Goal: Information Seeking & Learning: Find specific fact

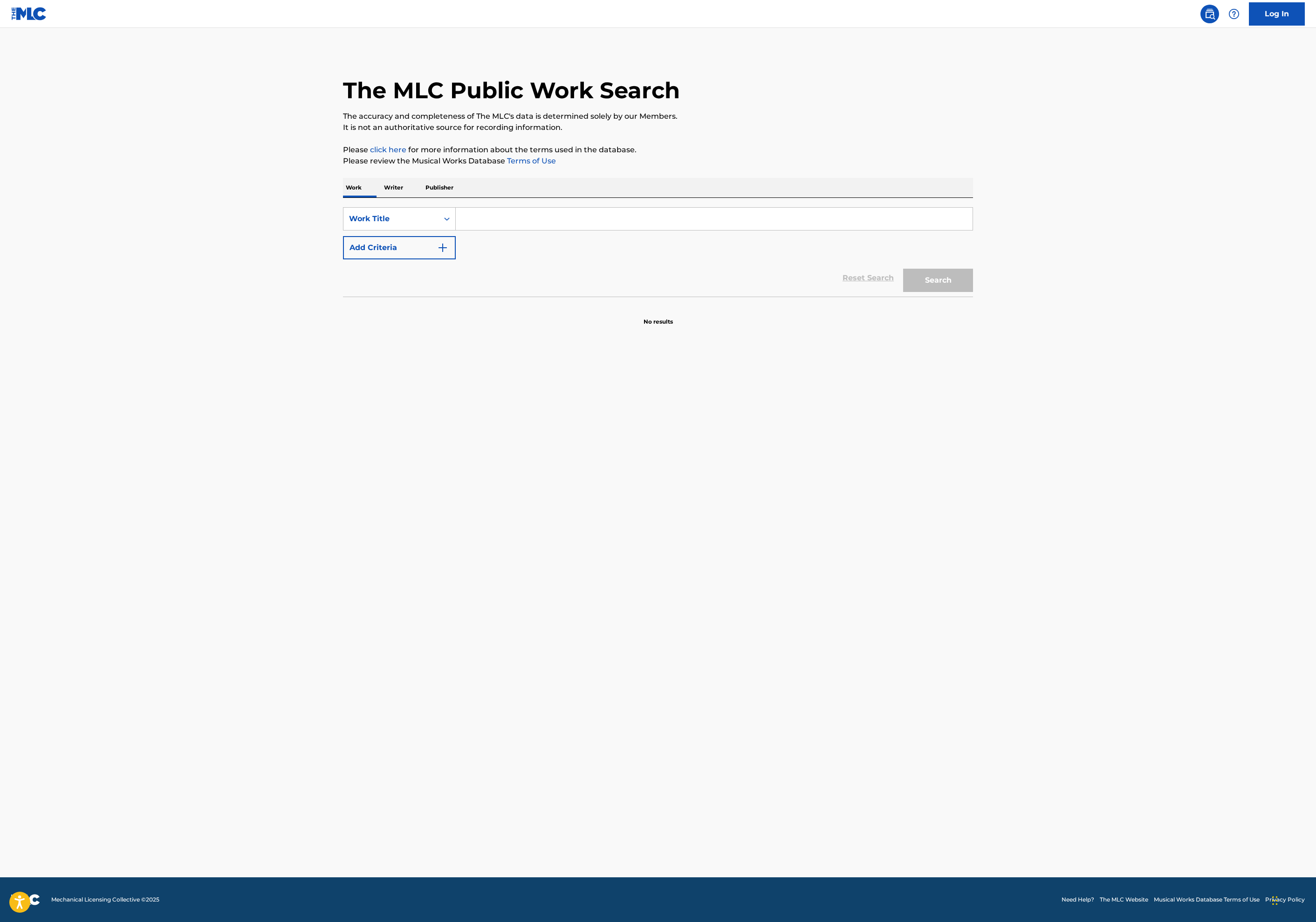
click at [456, 230] on input "Search Form" at bounding box center [714, 219] width 517 height 22
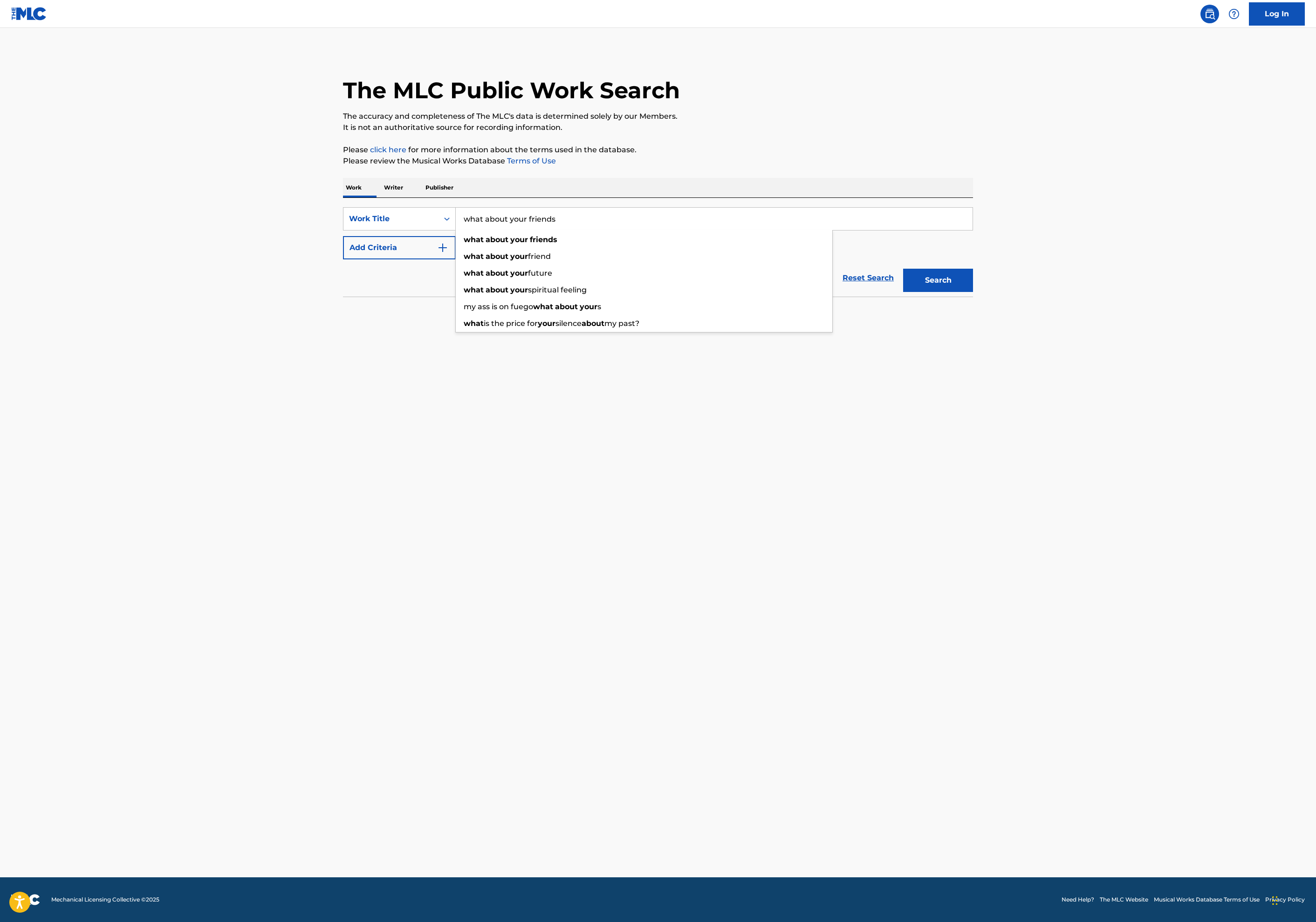
type input "what about your friends"
click at [437, 253] on img "Search Form" at bounding box center [443, 248] width 11 height 11
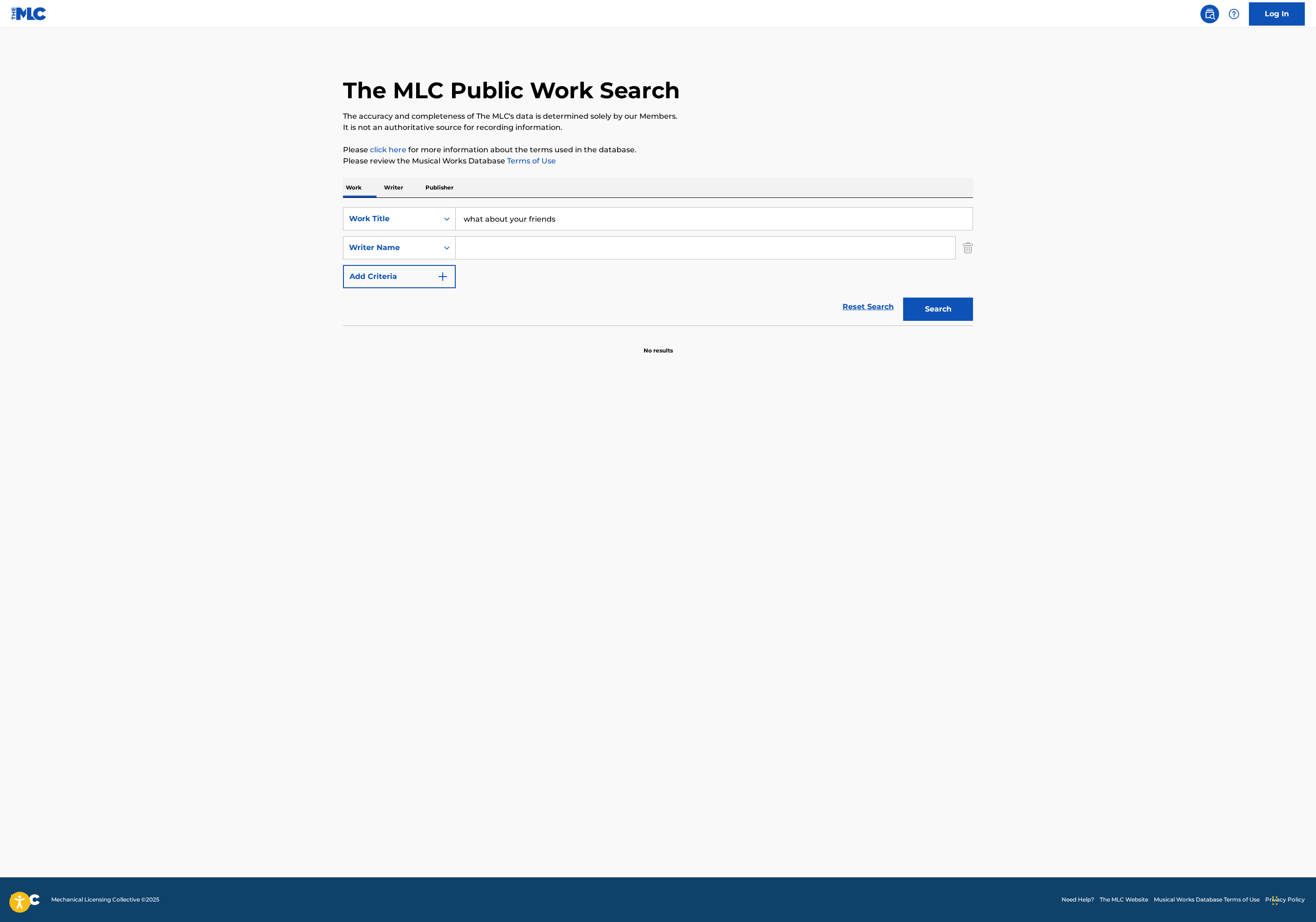
click at [456, 259] on input "Search Form" at bounding box center [705, 248] width 499 height 22
type input "[PERSON_NAME]"
click at [973, 321] on button "Search" at bounding box center [938, 309] width 70 height 23
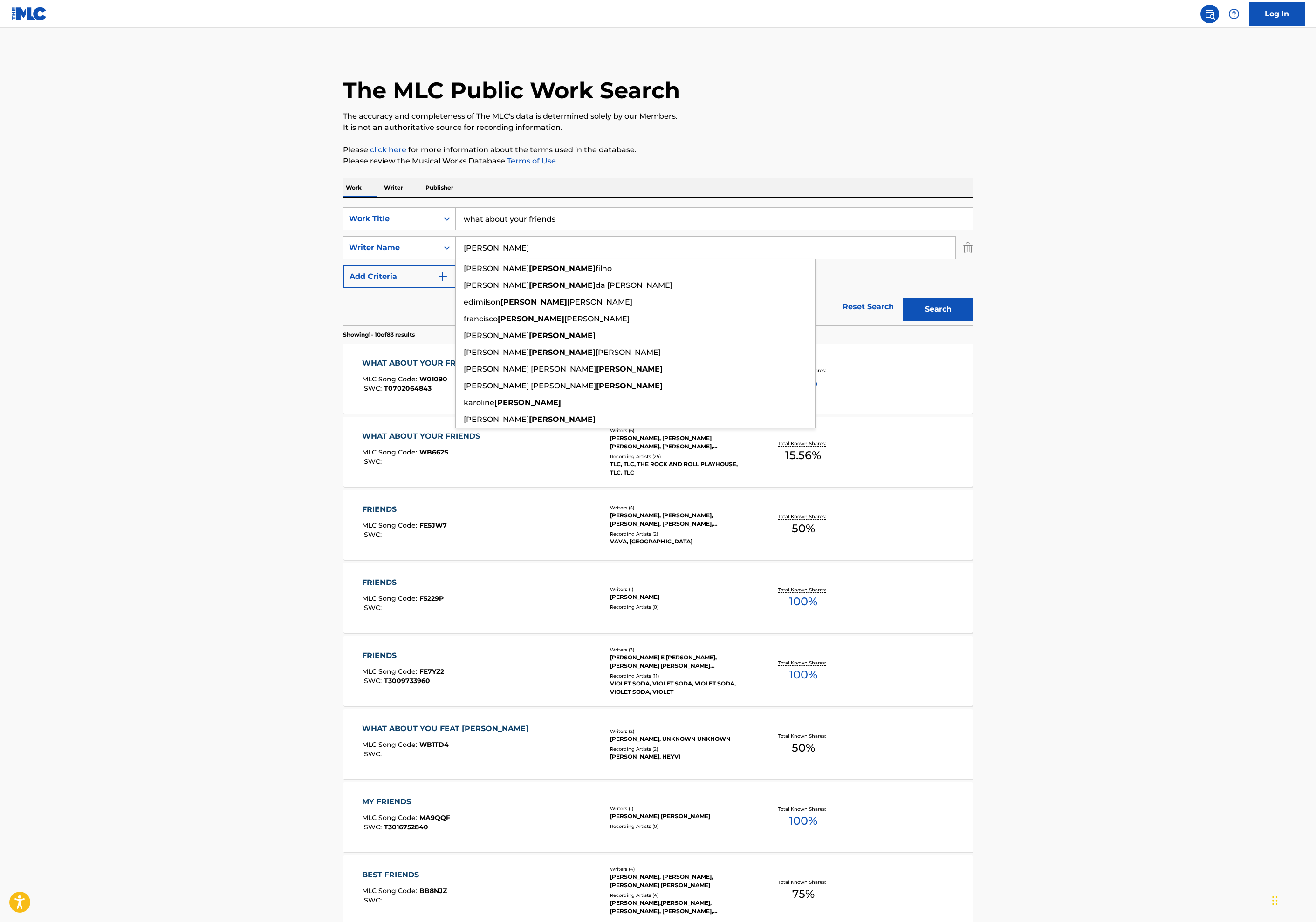
click at [973, 487] on div "WHAT ABOUT YOUR FRIENDS MLC Song Code : WB662S ISWC : Writers ( 6 ) [PERSON_NAM…" at bounding box center [658, 452] width 630 height 70
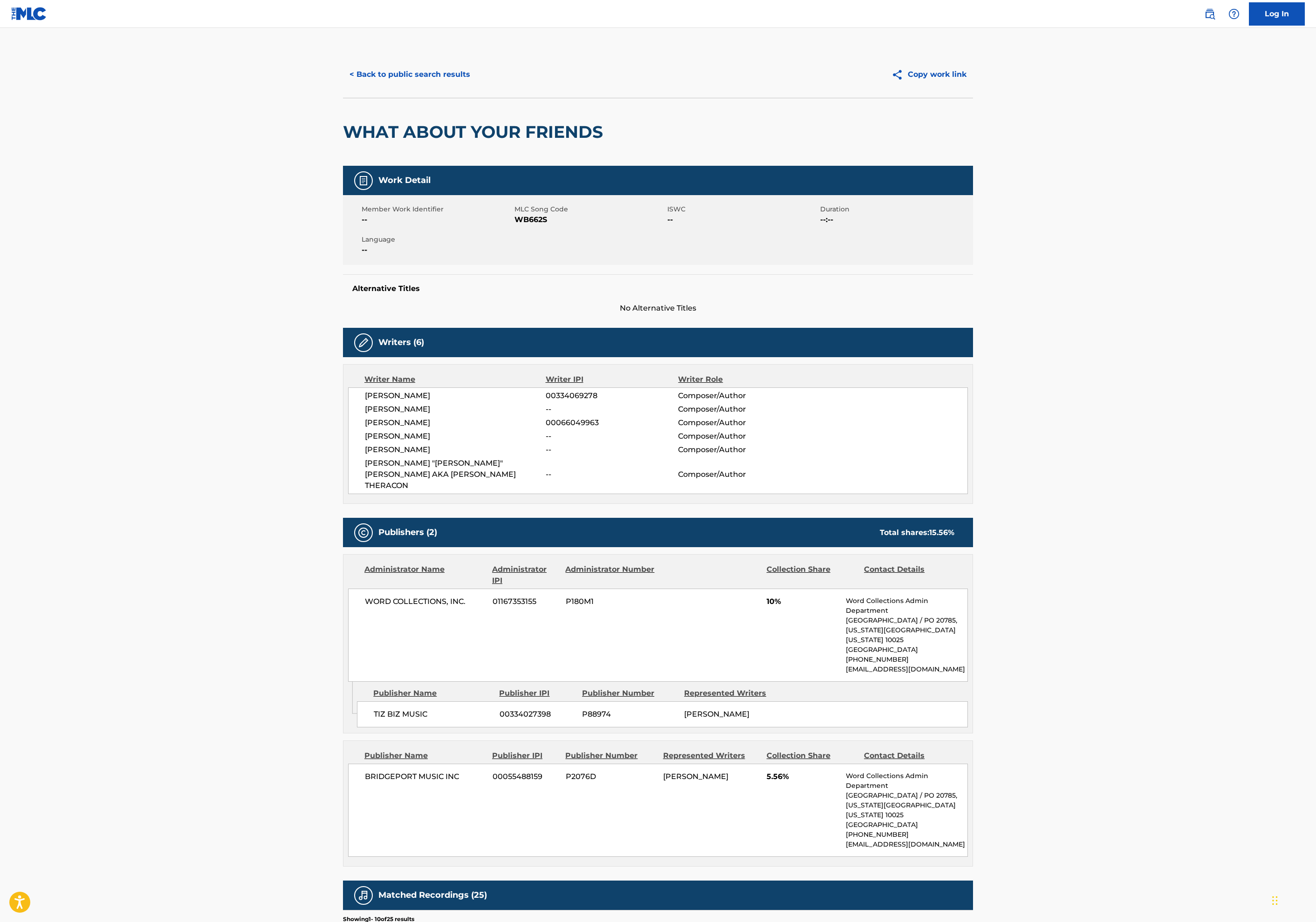
click at [343, 86] on button "< Back to public search results" at bounding box center [410, 74] width 134 height 23
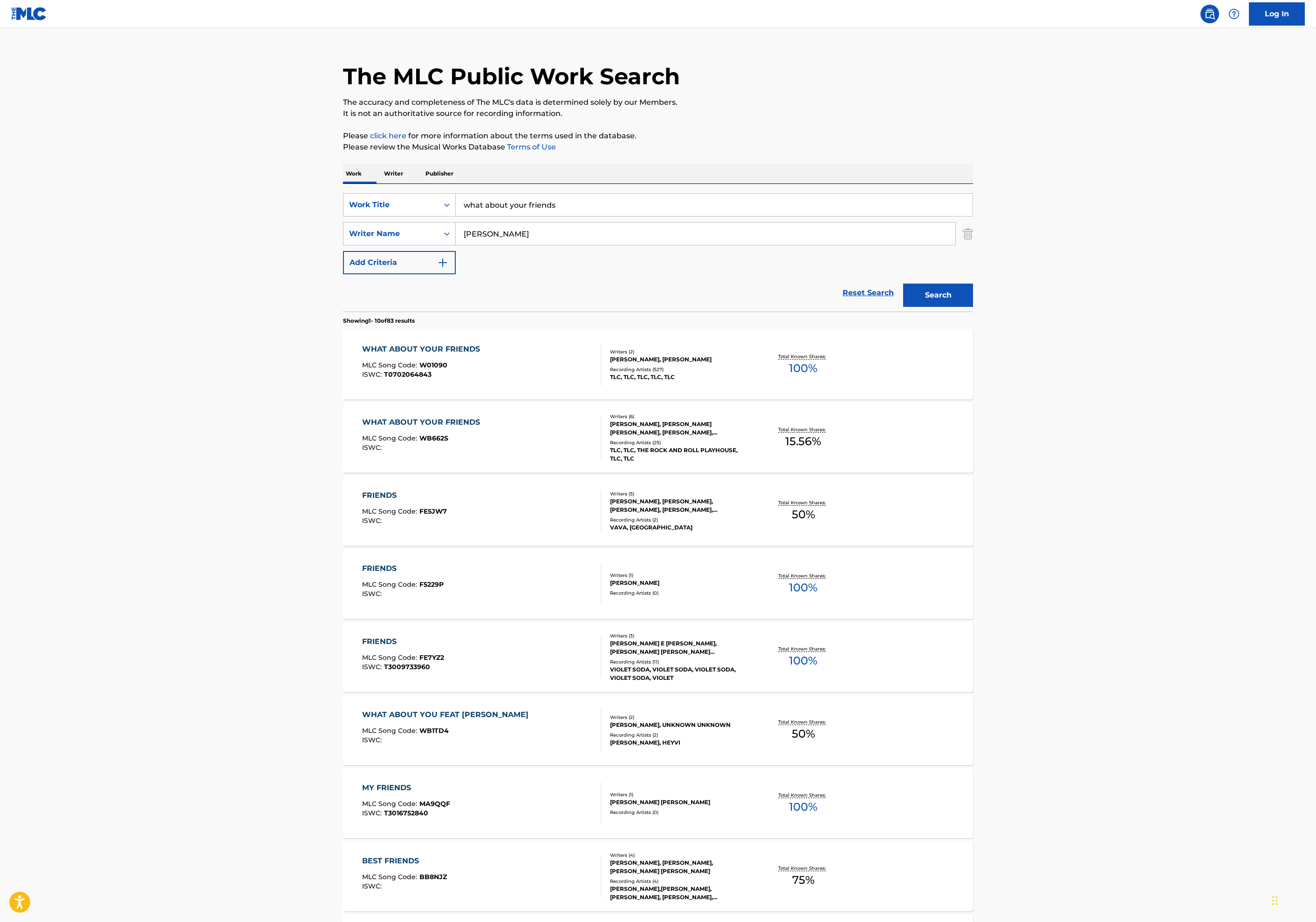
scroll to position [22, 0]
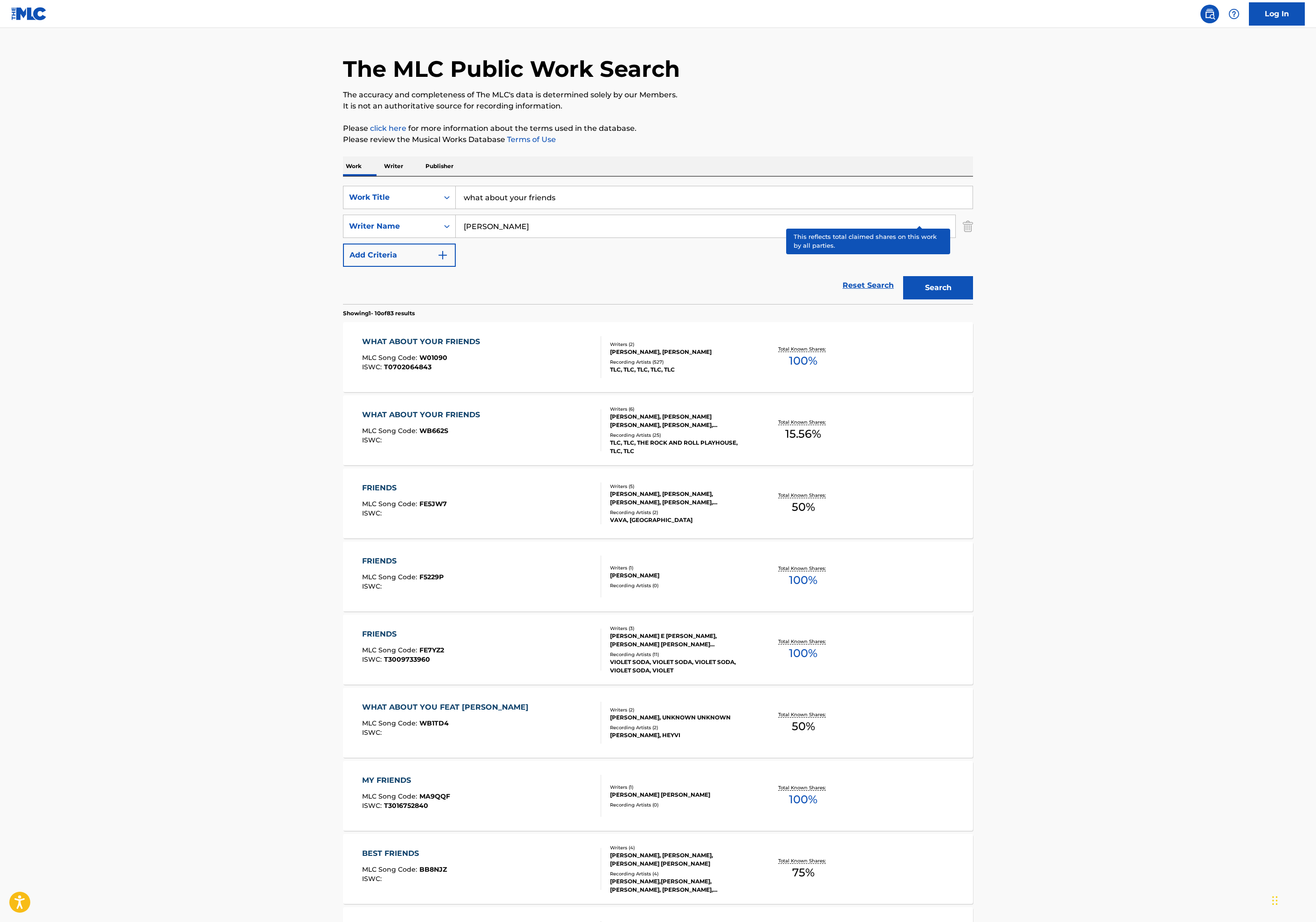
click at [828, 353] on p "Total Known Shares:" at bounding box center [803, 349] width 50 height 7
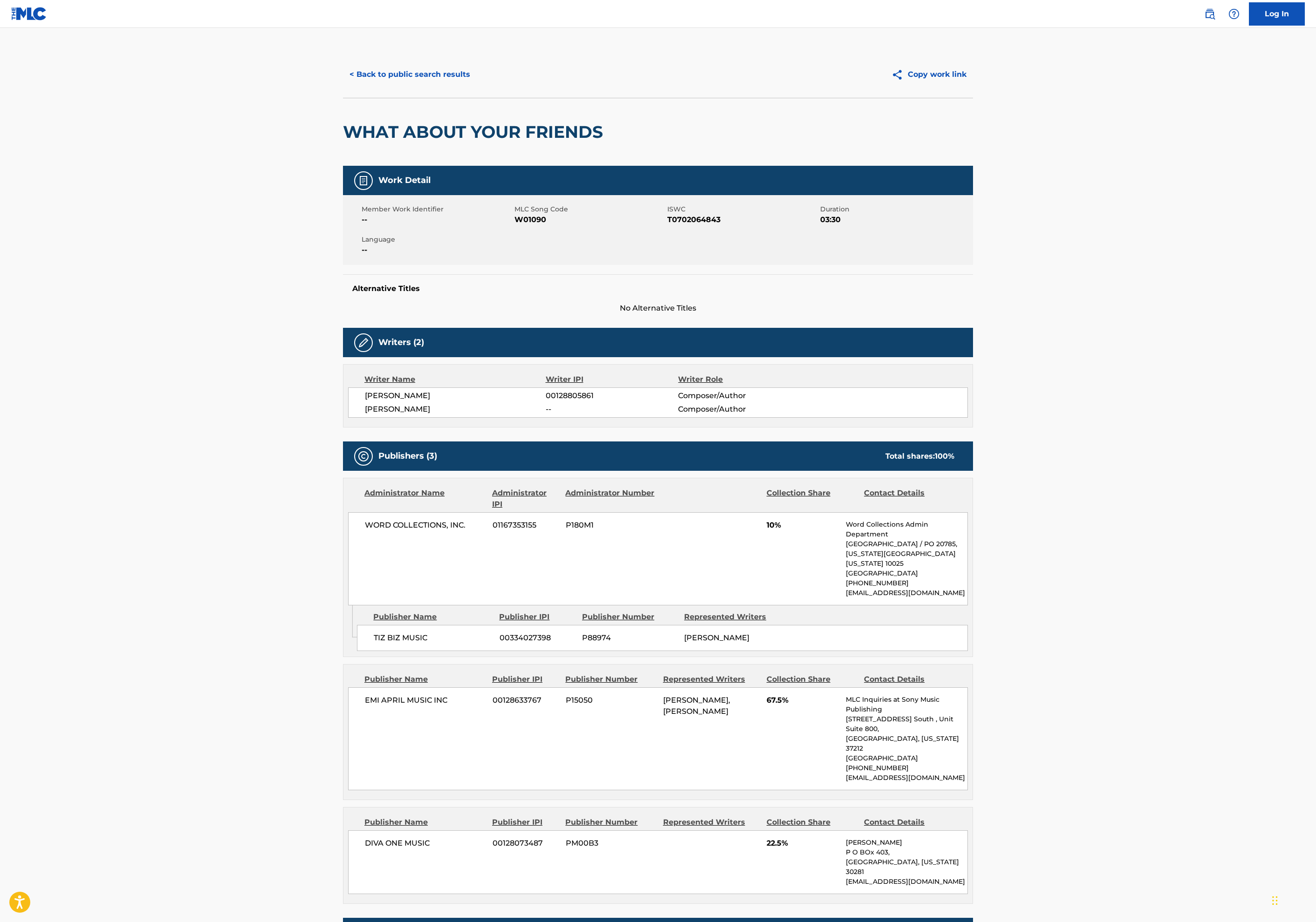
click at [343, 86] on button "< Back to public search results" at bounding box center [410, 74] width 134 height 23
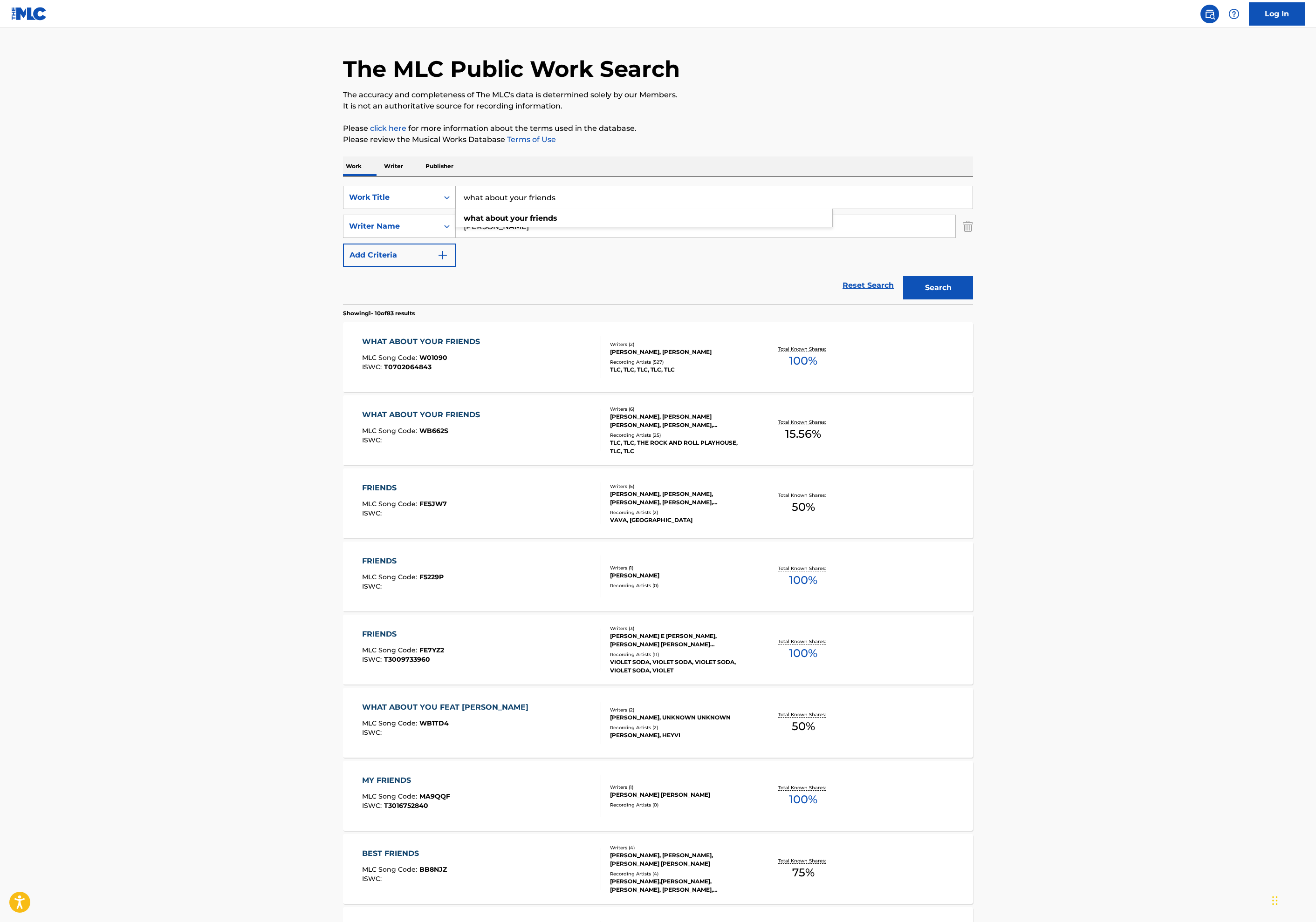
drag, startPoint x: 380, startPoint y: 316, endPoint x: 240, endPoint y: 312, distance: 140.1
click at [343, 209] on div "SearchWithCriteriabb4e73c1-367f-4b2f-8905-b1b3370274bf Work Title what about yo…" at bounding box center [658, 197] width 630 height 23
type input "friends"
click at [973, 300] on button "Search" at bounding box center [938, 288] width 70 height 23
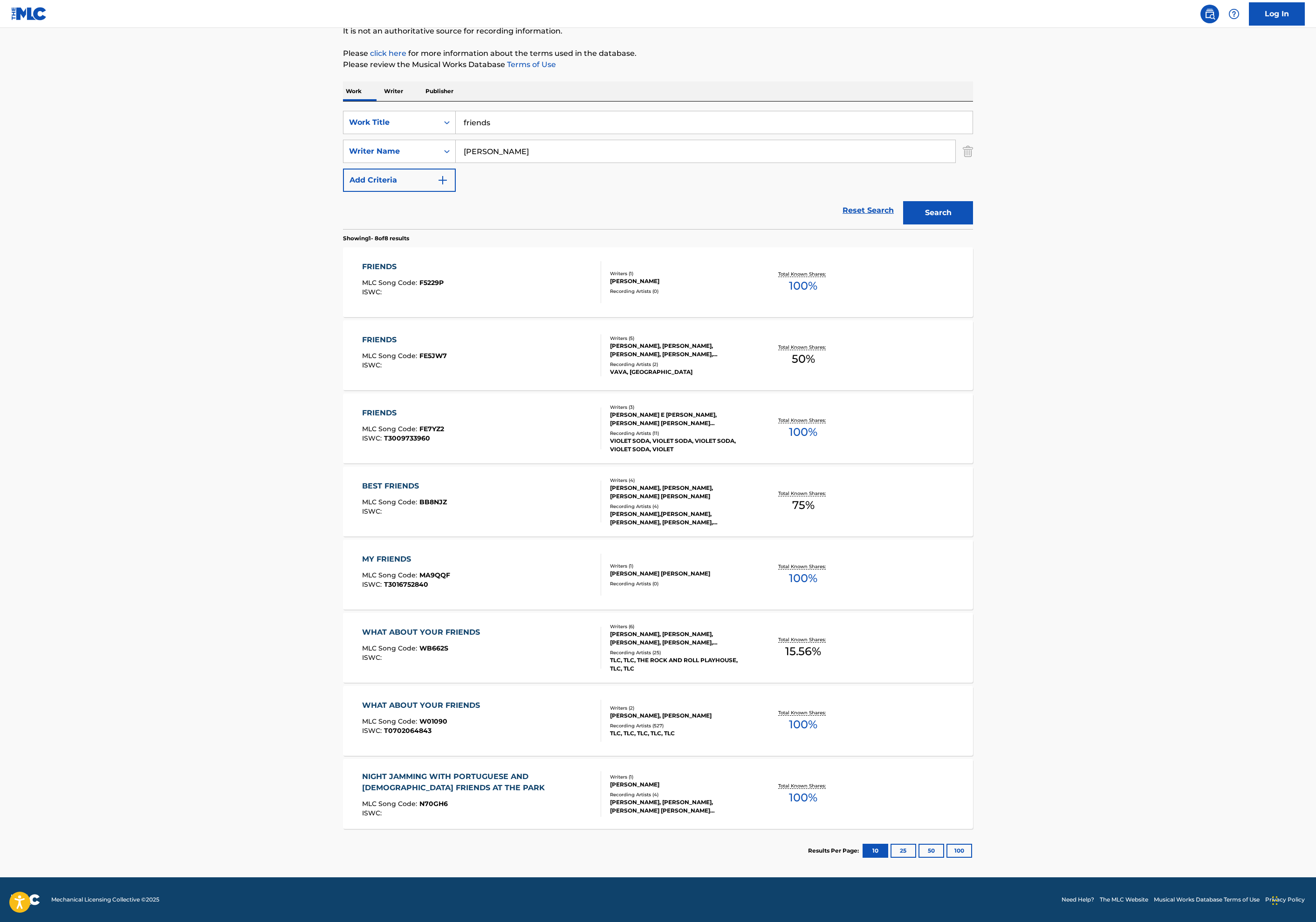
scroll to position [343, 0]
click at [828, 709] on p "Total Known Shares:" at bounding box center [803, 713] width 50 height 7
